Goal: Task Accomplishment & Management: Manage account settings

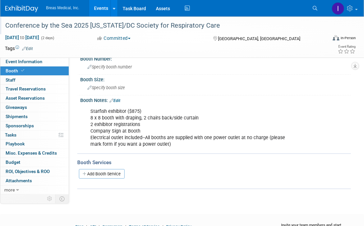
click at [71, 26] on div "Conference by the Sea 2025 [US_STATE]/DC Society for Respiratory Care" at bounding box center [162, 26] width 319 height 12
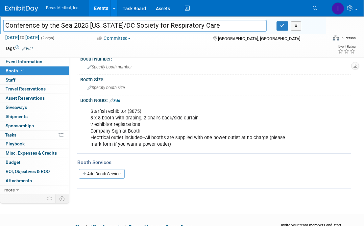
click at [71, 26] on input "Conference by the Sea 2025 [US_STATE]/DC Society for Respiratory Care" at bounding box center [135, 26] width 264 height 12
click at [300, 26] on button "X" at bounding box center [296, 25] width 10 height 9
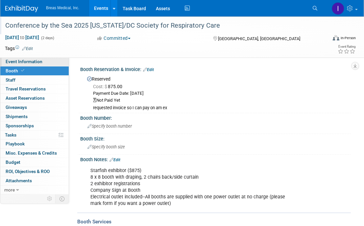
click at [24, 60] on span "Event Information" at bounding box center [24, 61] width 37 height 5
